Goal: Obtain resource: Download file/media

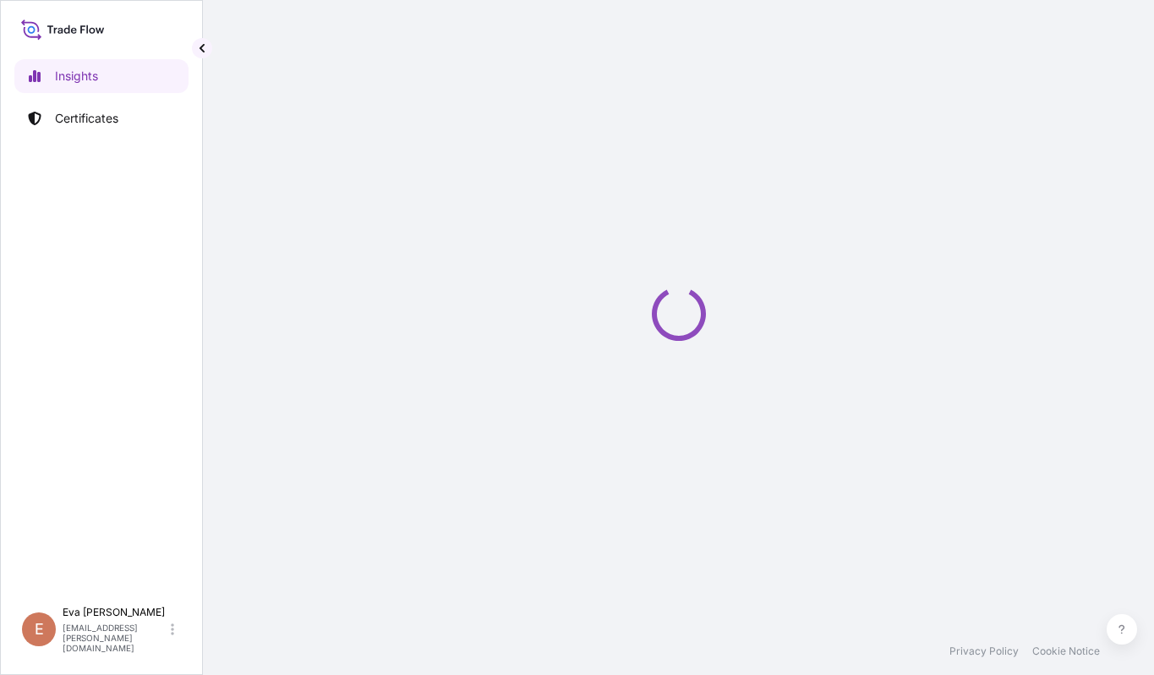
select select "2025"
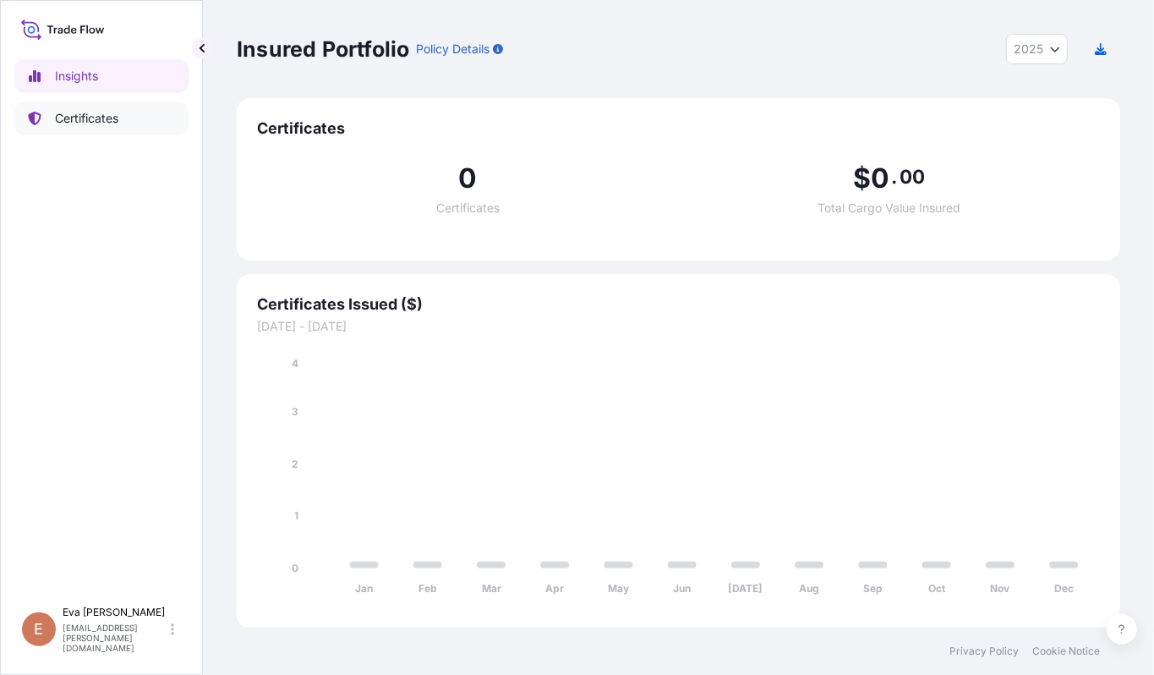
click at [82, 117] on p "Certificates" at bounding box center [86, 118] width 63 height 17
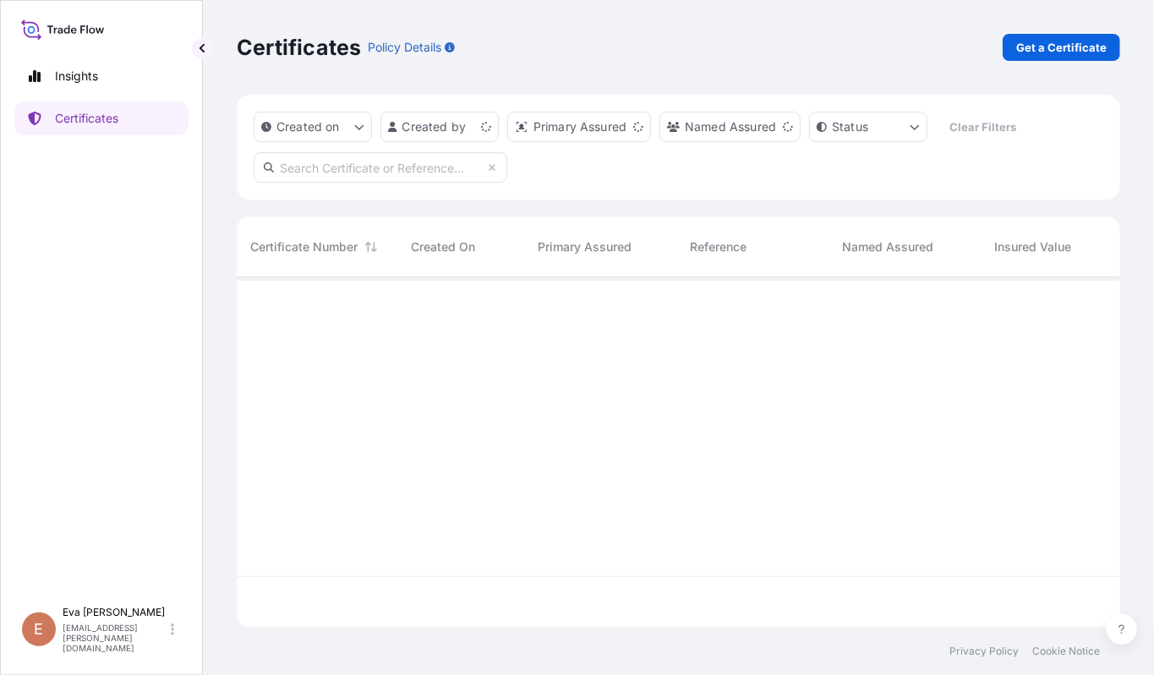
scroll to position [342, 866]
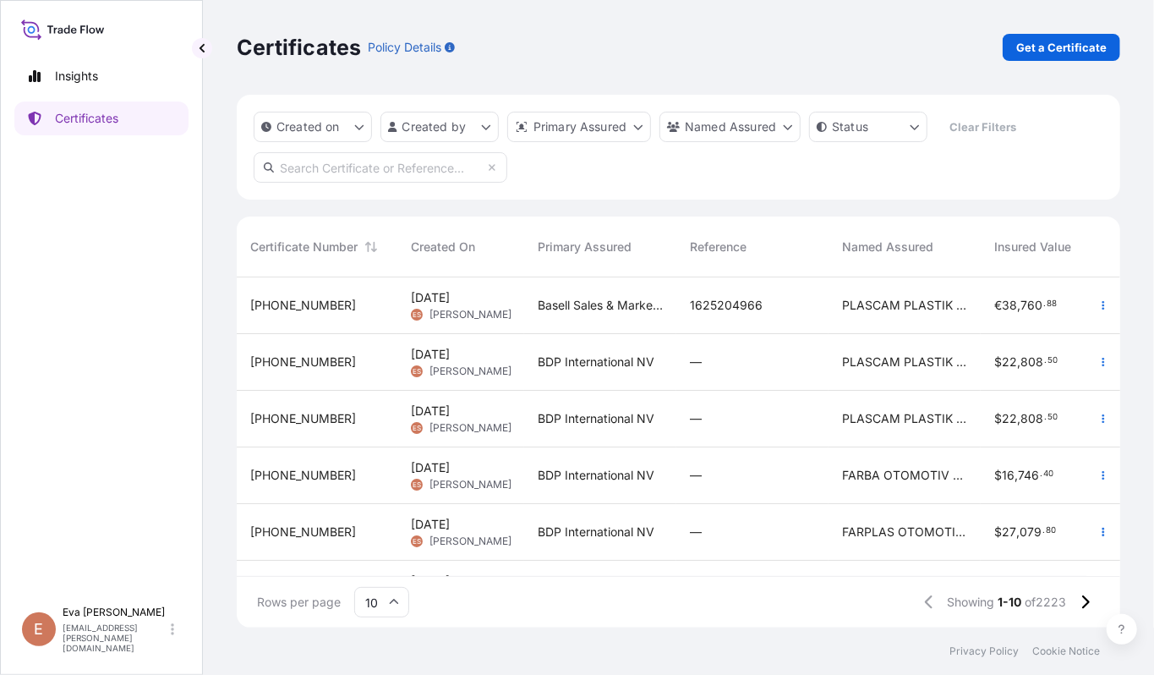
click at [450, 417] on span "[DATE]" at bounding box center [430, 410] width 39 height 17
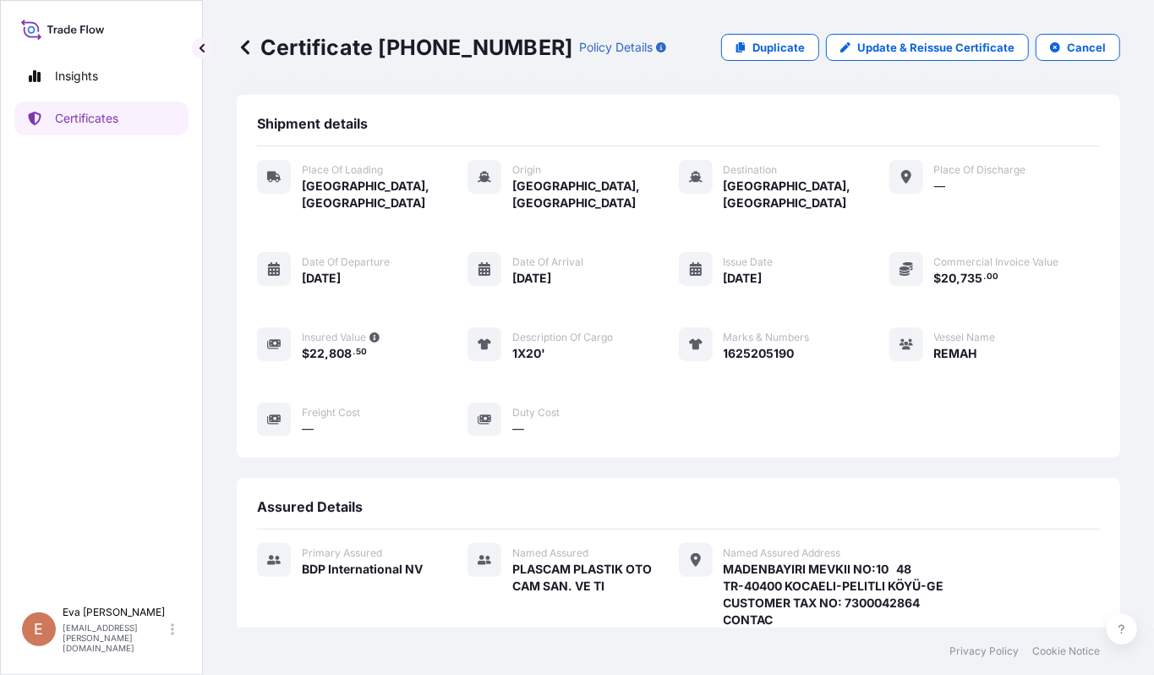
scroll to position [372, 0]
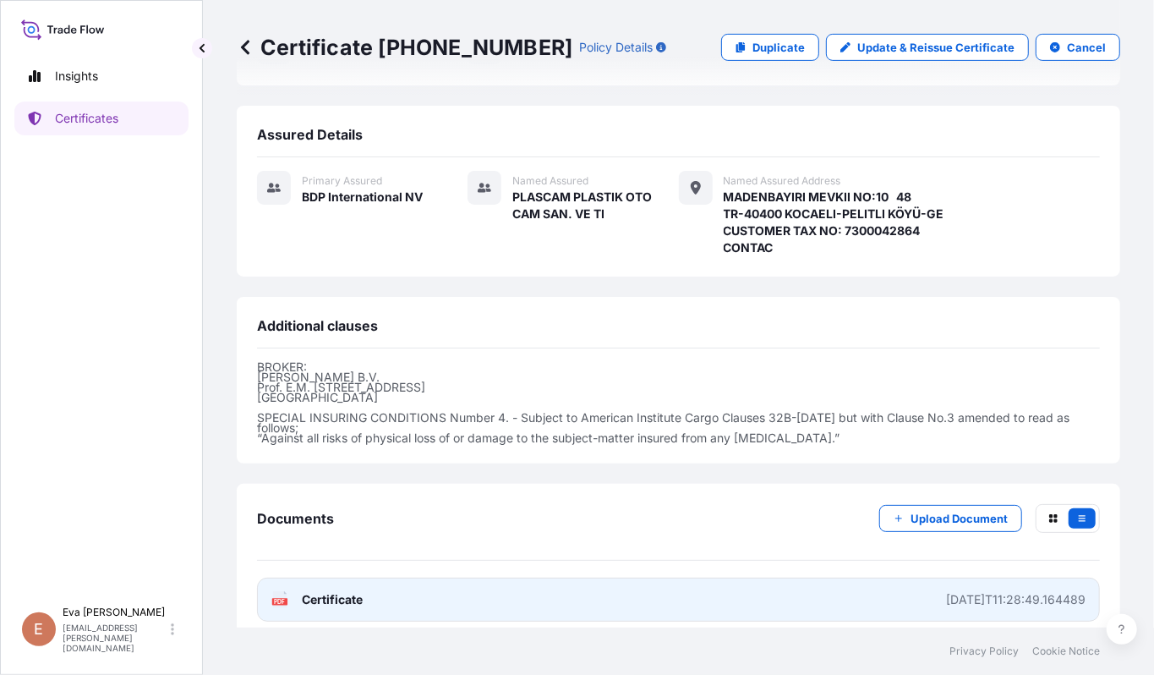
click at [349, 591] on span "Certificate" at bounding box center [332, 599] width 61 height 17
